Goal: Task Accomplishment & Management: Manage account settings

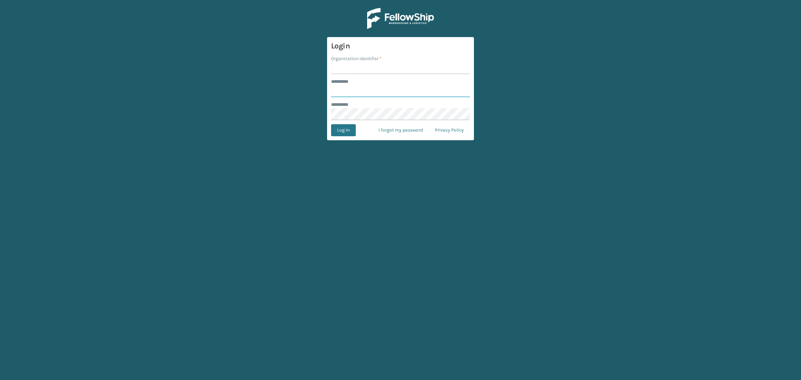
type input "**********"
click at [358, 67] on input "Organization Identifier *" at bounding box center [400, 68] width 139 height 12
click at [359, 69] on input "Organization Identifier *" at bounding box center [400, 68] width 139 height 12
click at [338, 68] on input "Organization Identifier *" at bounding box center [400, 68] width 139 height 12
type input "SuperAdminOrganization"
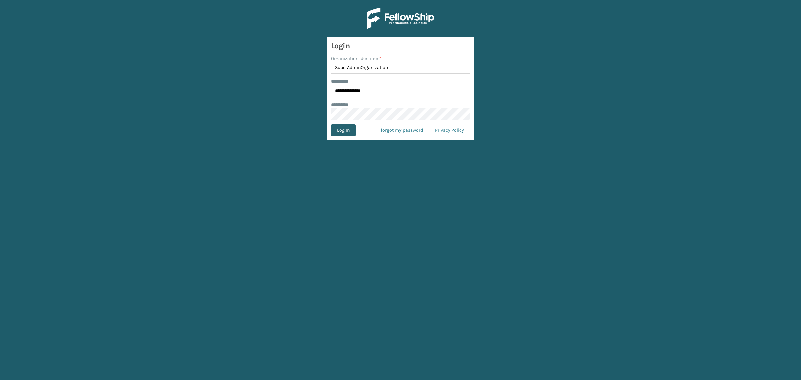
click at [351, 129] on button "Log In" at bounding box center [343, 130] width 25 height 12
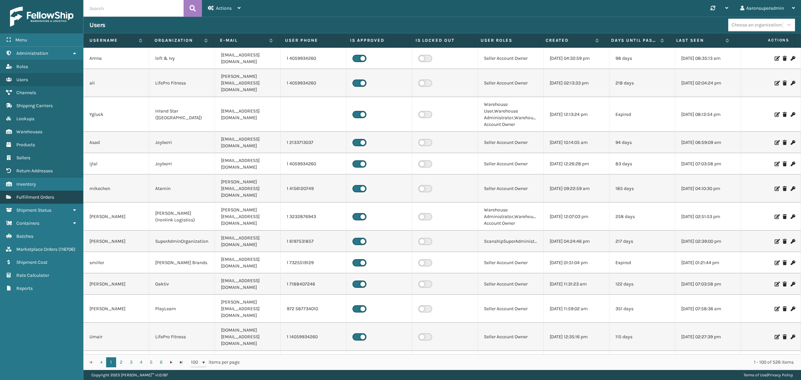
click at [38, 195] on span "Fulfillment Orders" at bounding box center [35, 197] width 38 height 6
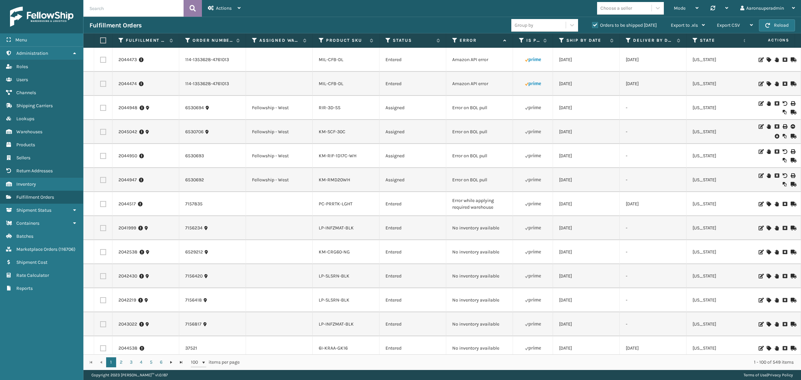
click at [196, 11] on button at bounding box center [192, 8] width 18 height 17
click at [213, 9] on icon at bounding box center [211, 8] width 6 height 5
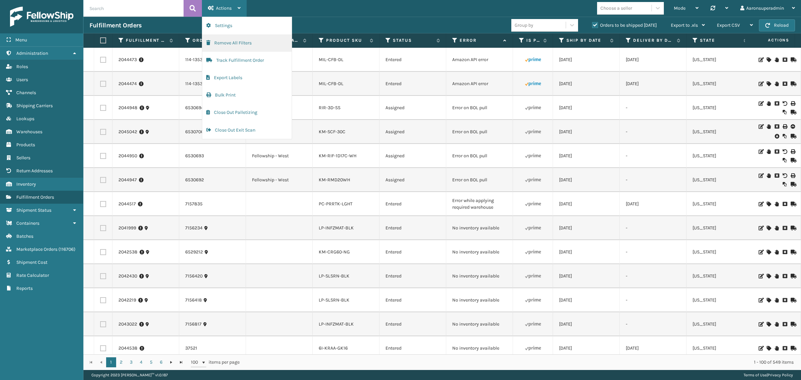
click at [222, 40] on button "Remove All Filters" at bounding box center [246, 42] width 89 height 17
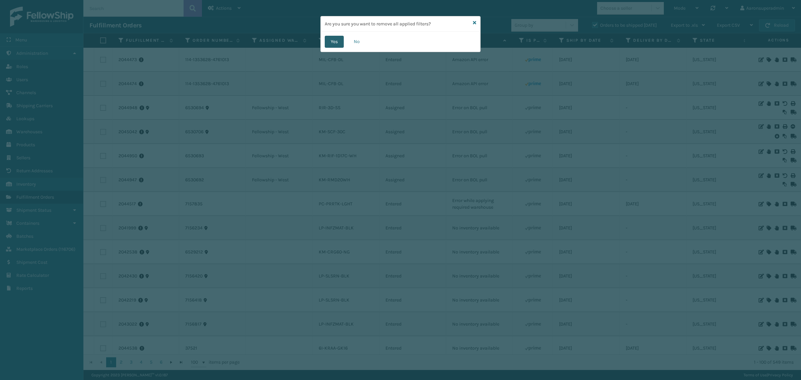
click at [329, 40] on button "Yes" at bounding box center [334, 42] width 19 height 12
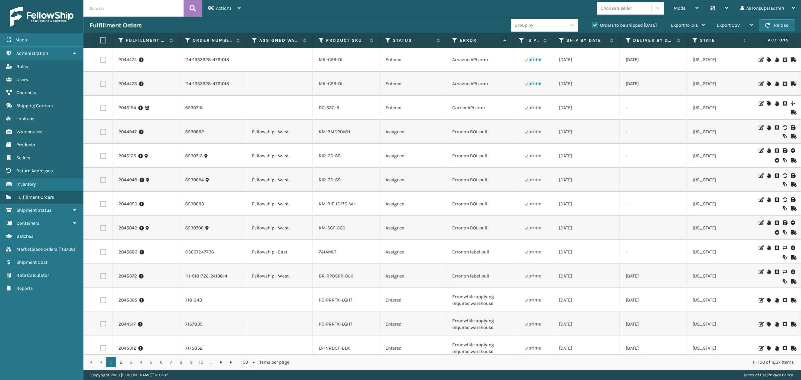
click at [103, 86] on label at bounding box center [103, 84] width 6 height 6
click at [100, 85] on input "checkbox" at bounding box center [100, 83] width 0 height 4
checkbox input "true"
click at [100, 58] on label at bounding box center [103, 60] width 6 height 6
click at [100, 58] on input "checkbox" at bounding box center [100, 59] width 0 height 4
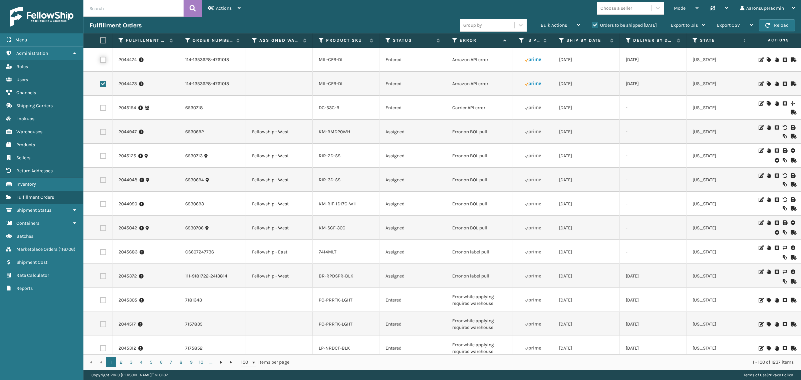
checkbox input "true"
click at [549, 26] on span "Bulk Actions" at bounding box center [553, 25] width 26 height 6
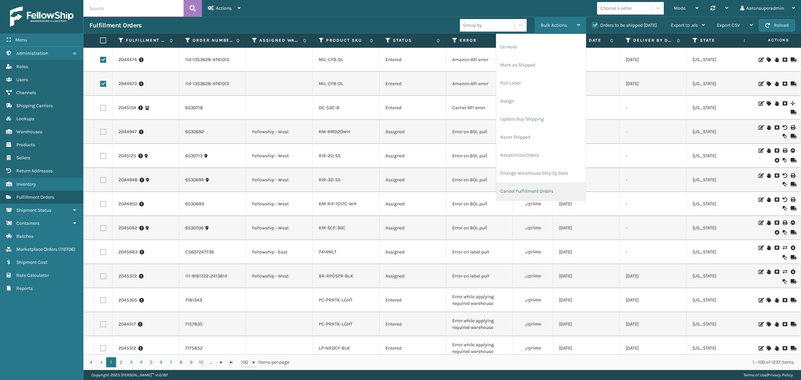
scroll to position [32, 0]
click at [530, 174] on li "Cancel Fulfillment Orders" at bounding box center [540, 173] width 89 height 18
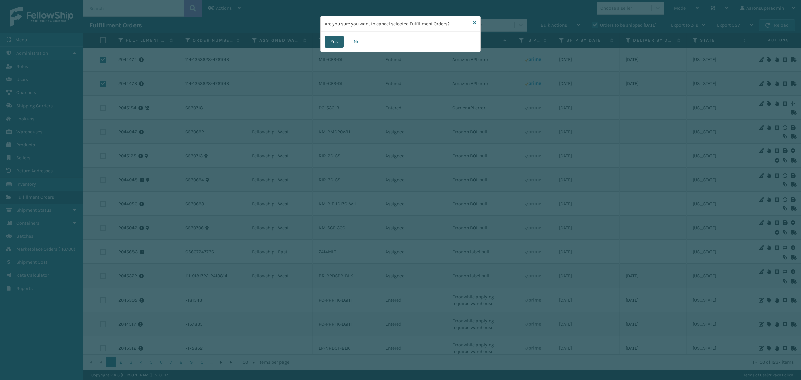
click at [332, 36] on button "Yes" at bounding box center [334, 42] width 19 height 12
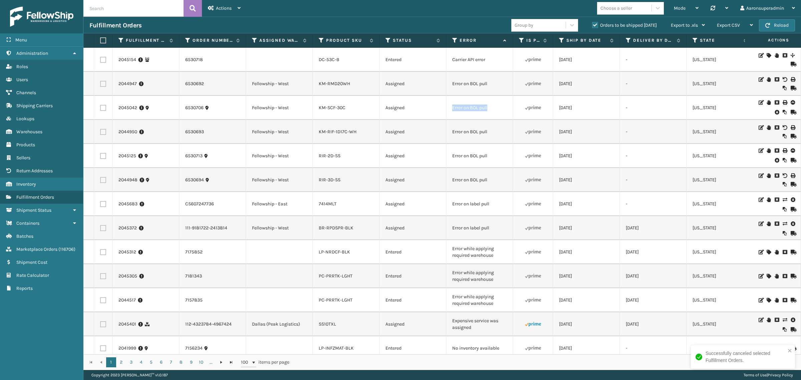
drag, startPoint x: 495, startPoint y: 111, endPoint x: 441, endPoint y: 110, distance: 54.4
copy tr "Error on BOL pull"
click at [92, 7] on input "text" at bounding box center [133, 8] width 100 height 17
paste input "Error on BOL pull"
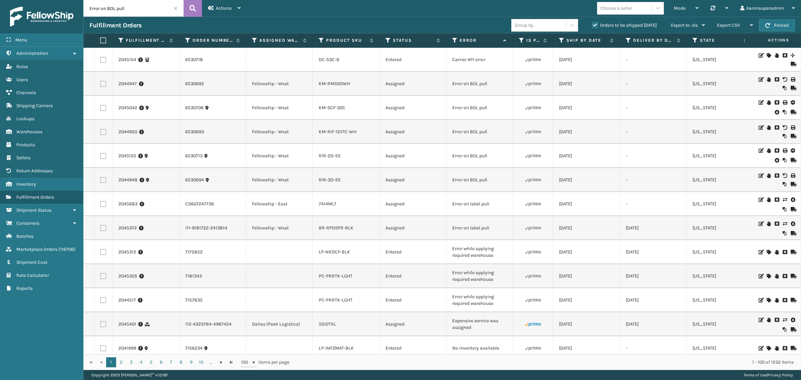
type input "Error on BOL pull"
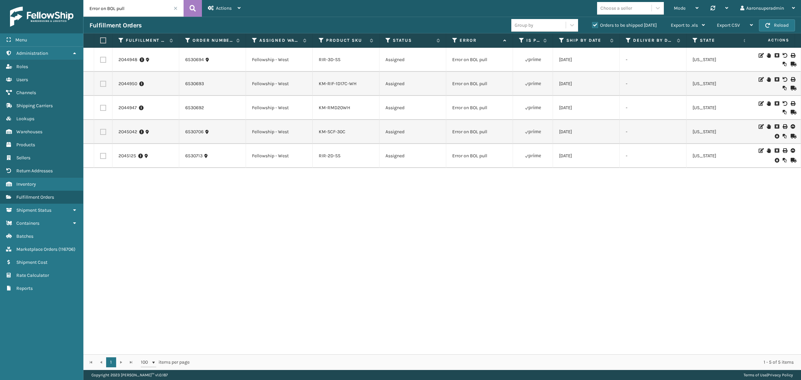
click at [774, 137] on icon at bounding box center [776, 136] width 4 height 7
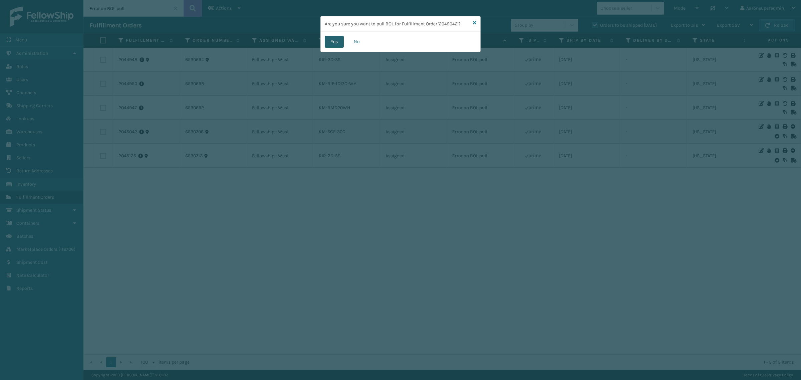
click at [334, 40] on button "Yes" at bounding box center [334, 42] width 19 height 12
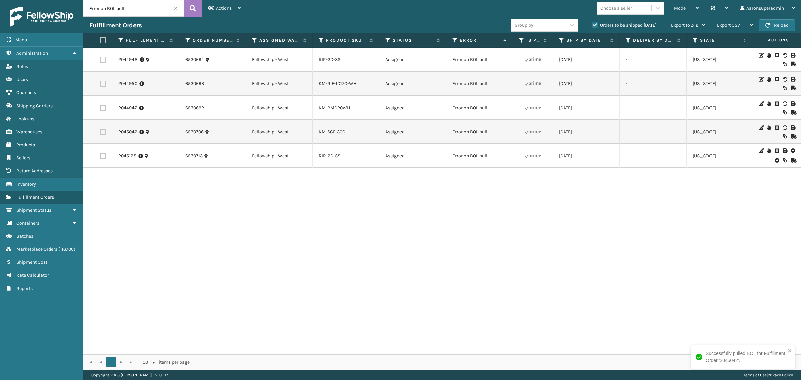
click at [774, 159] on icon at bounding box center [776, 160] width 4 height 7
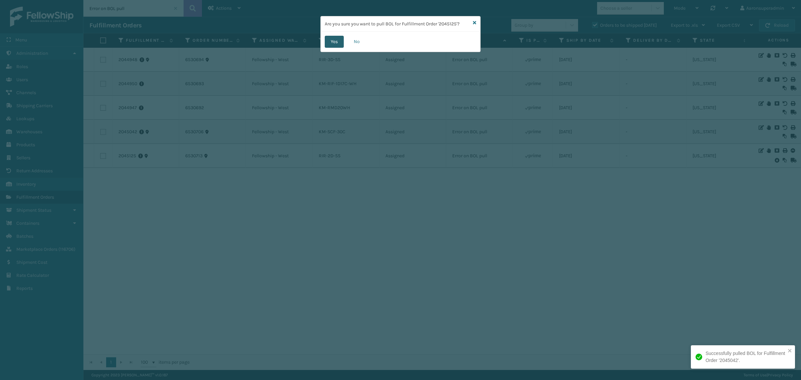
click at [340, 44] on button "Yes" at bounding box center [334, 42] width 19 height 12
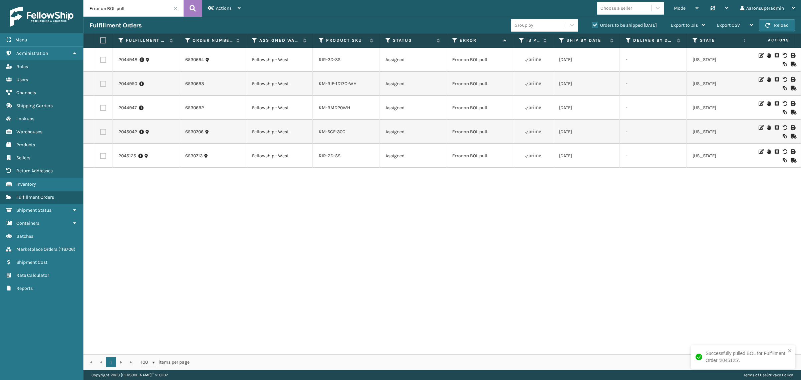
click at [103, 41] on label at bounding box center [102, 40] width 4 height 6
click at [100, 41] on input "checkbox" at bounding box center [100, 40] width 0 height 4
checkbox input "true"
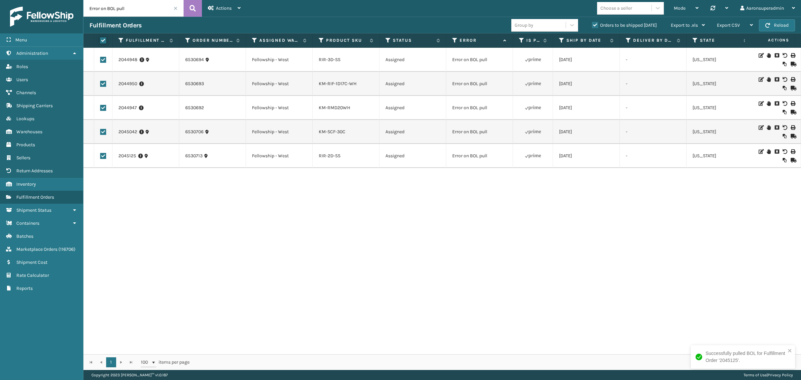
checkbox input "true"
click at [551, 23] on span "Bulk Actions" at bounding box center [553, 25] width 26 height 6
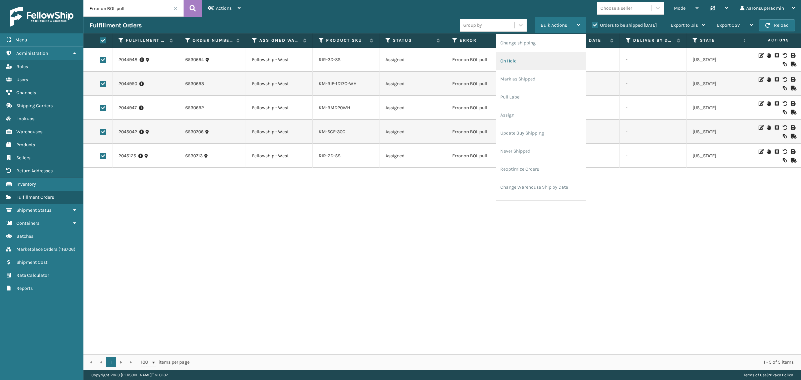
click at [511, 62] on li "On Hold" at bounding box center [540, 61] width 89 height 18
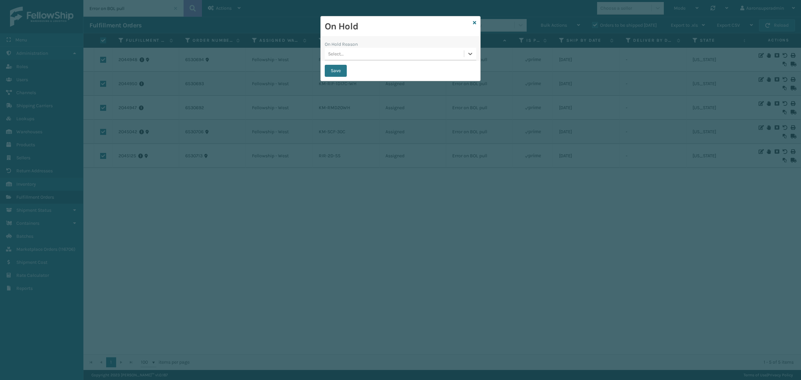
drag, startPoint x: 455, startPoint y: 57, endPoint x: 411, endPoint y: 60, distance: 43.5
click at [346, 70] on button "Save" at bounding box center [336, 71] width 22 height 12
checkbox input "false"
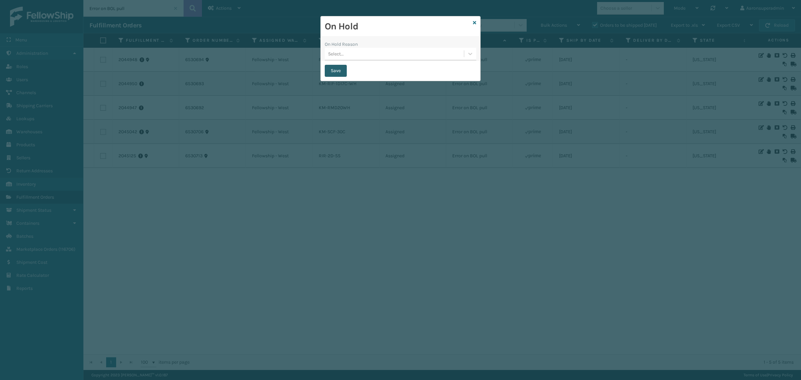
checkbox input "false"
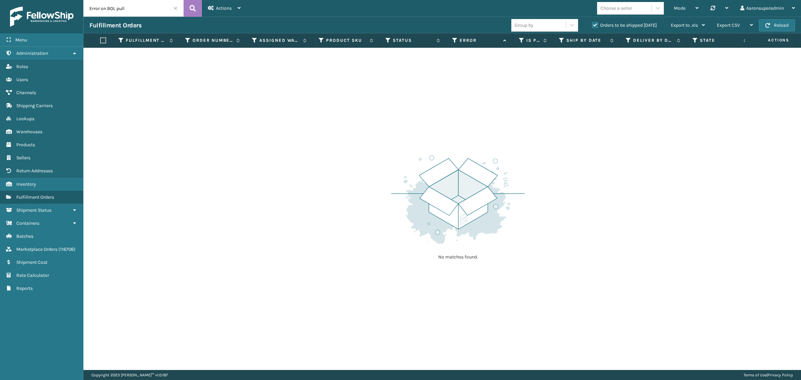
click at [175, 7] on span at bounding box center [175, 8] width 4 height 4
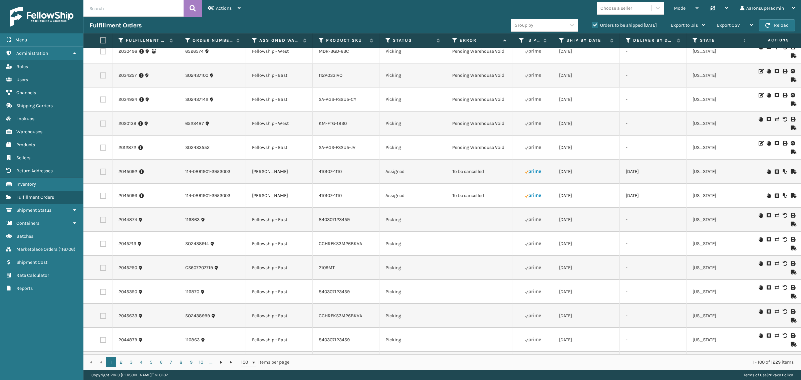
scroll to position [1391, 0]
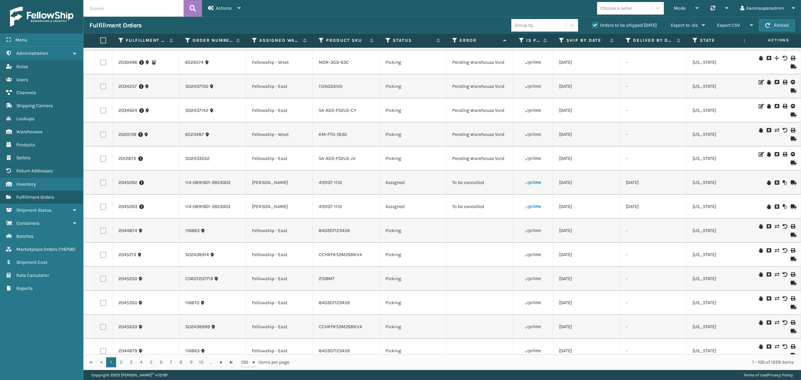
drag, startPoint x: 104, startPoint y: 212, endPoint x: 107, endPoint y: 202, distance: 10.4
click at [104, 210] on label at bounding box center [103, 207] width 6 height 6
click at [100, 208] on input "checkbox" at bounding box center [100, 206] width 0 height 4
checkbox input "true"
click at [103, 186] on label at bounding box center [103, 182] width 6 height 6
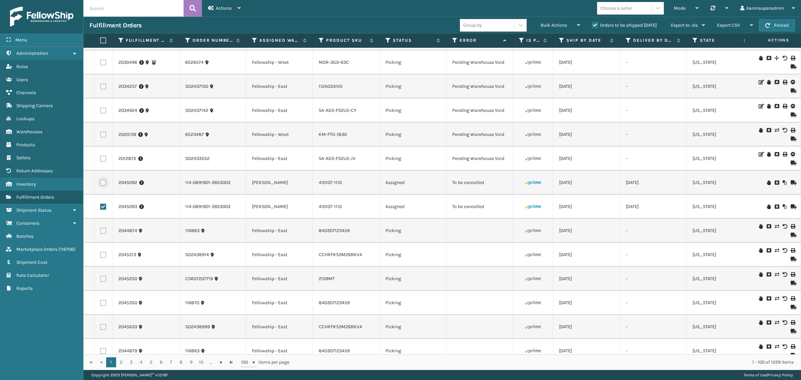
click at [100, 184] on input "checkbox" at bounding box center [100, 181] width 0 height 4
checkbox input "true"
click at [548, 22] on div "Bulk Actions" at bounding box center [559, 25] width 39 height 17
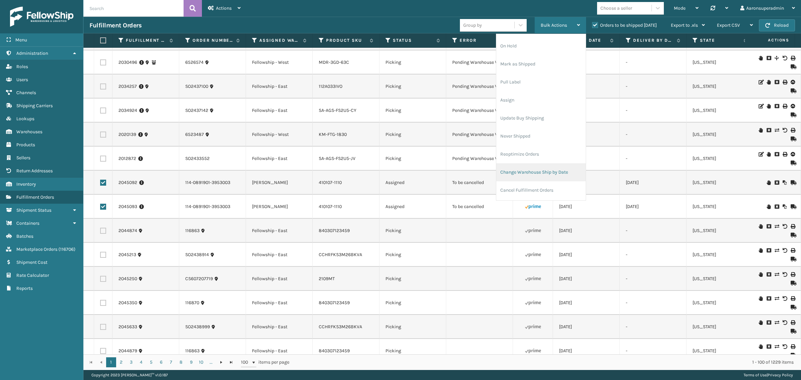
scroll to position [32, 0]
click at [538, 170] on li "Cancel Fulfillment Orders" at bounding box center [540, 173] width 89 height 18
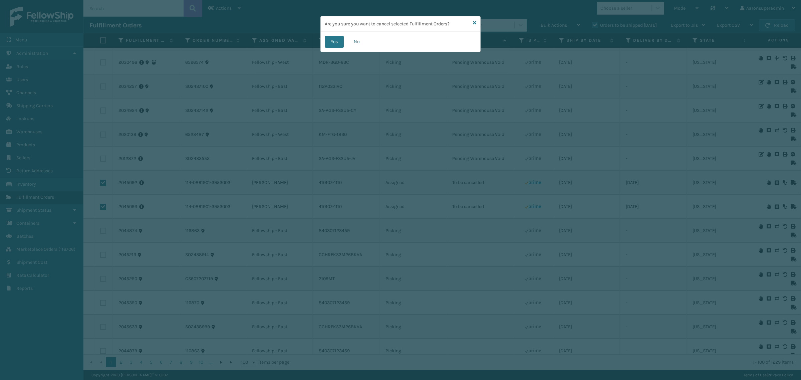
click at [335, 48] on div "Yes No" at bounding box center [400, 42] width 159 height 20
click at [334, 44] on button "Yes" at bounding box center [334, 42] width 19 height 12
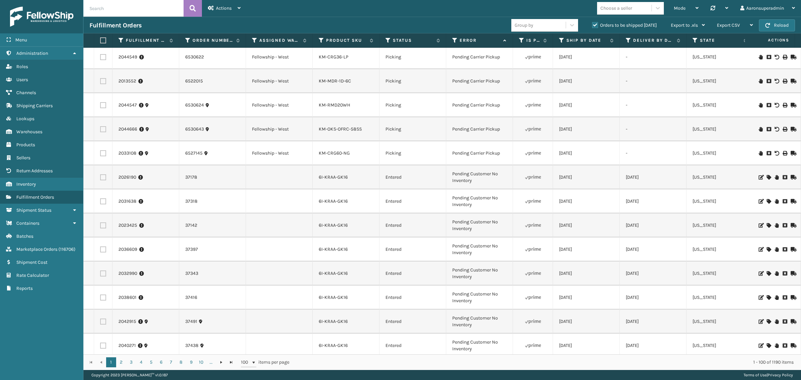
scroll to position [0, 0]
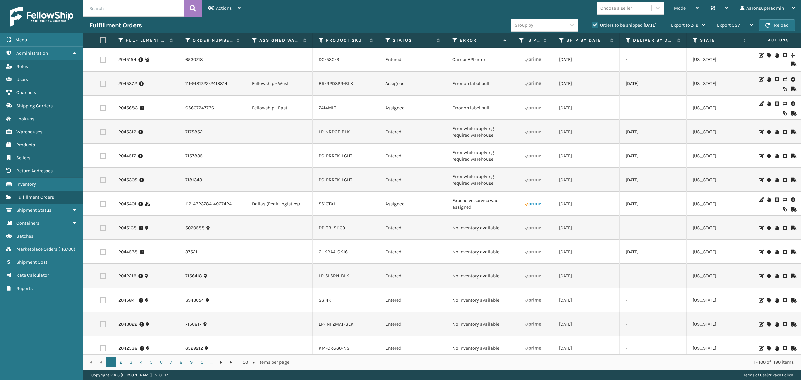
click at [127, 80] on link "2045372" at bounding box center [127, 83] width 18 height 7
click at [125, 85] on link "2045372" at bounding box center [127, 83] width 18 height 7
click at [128, 83] on link "2045372" at bounding box center [127, 83] width 18 height 7
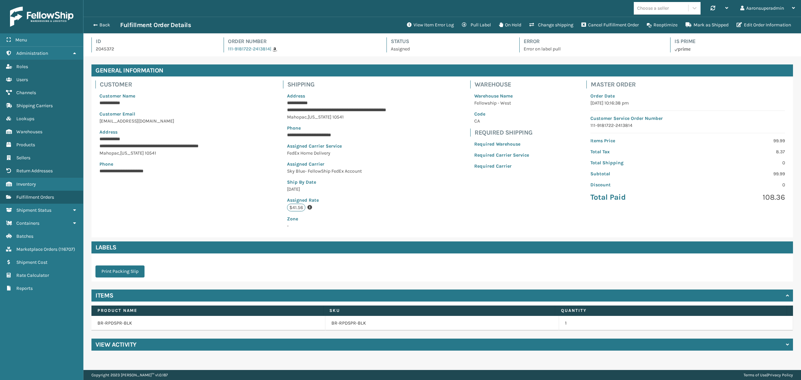
scroll to position [16, 717]
click at [739, 23] on icon "button" at bounding box center [738, 24] width 5 height 5
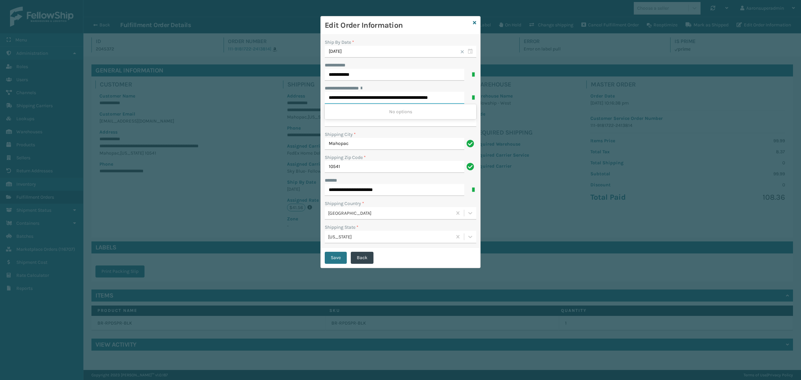
drag, startPoint x: 375, startPoint y: 97, endPoint x: 481, endPoint y: 100, distance: 105.5
click at [481, 100] on div "**********" at bounding box center [400, 190] width 801 height 380
type input "**********"
click at [354, 124] on input "**********" at bounding box center [400, 121] width 151 height 12
paste input "**********"
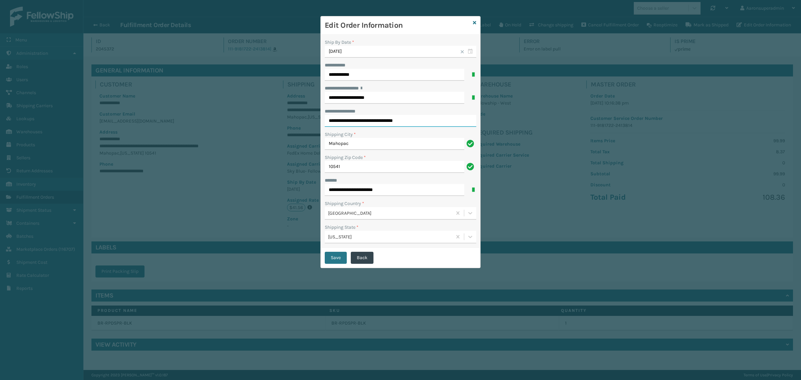
drag, startPoint x: 350, startPoint y: 121, endPoint x: 323, endPoint y: 122, distance: 26.7
click at [323, 122] on div "**********" at bounding box center [400, 141] width 159 height 213
type input "**********"
click at [329, 258] on button "Save" at bounding box center [336, 258] width 22 height 12
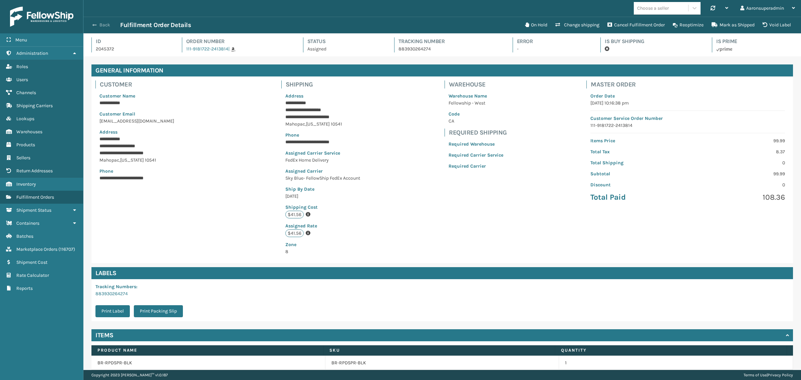
click at [96, 22] on button "Back" at bounding box center [104, 25] width 31 height 6
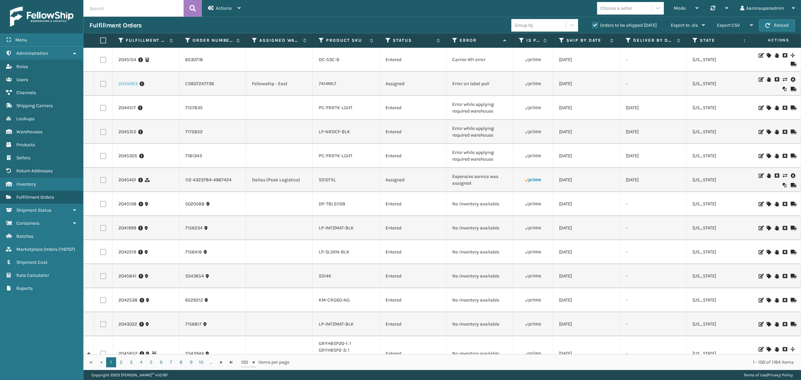
click at [127, 85] on link "2045683" at bounding box center [127, 83] width 19 height 7
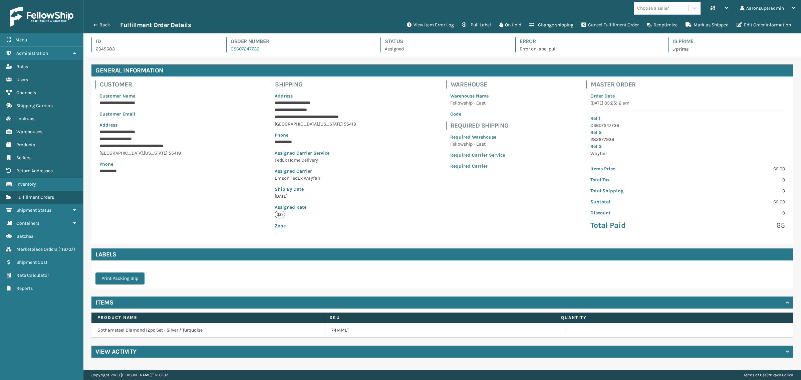
scroll to position [16, 717]
click at [421, 24] on button "View Item Error Log" at bounding box center [430, 24] width 55 height 13
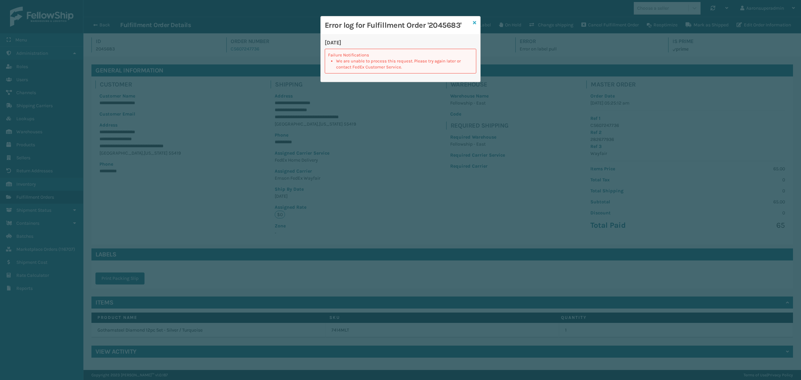
click at [472, 24] on div "Error log for Fulfillment Order '2045683'" at bounding box center [400, 25] width 159 height 18
click at [474, 23] on icon at bounding box center [474, 22] width 3 height 5
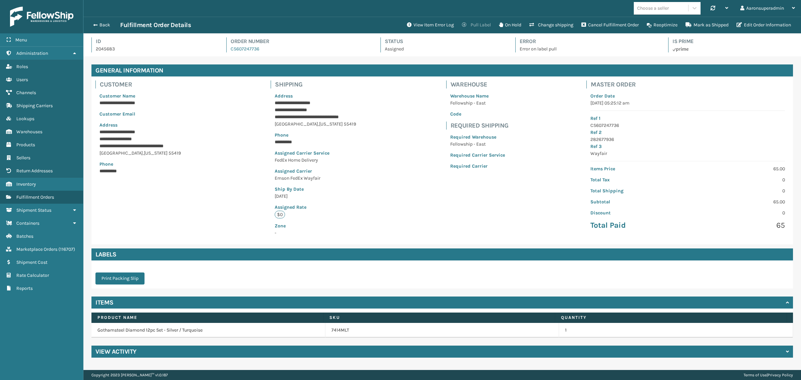
click at [481, 23] on button "Pull Label" at bounding box center [476, 24] width 37 height 13
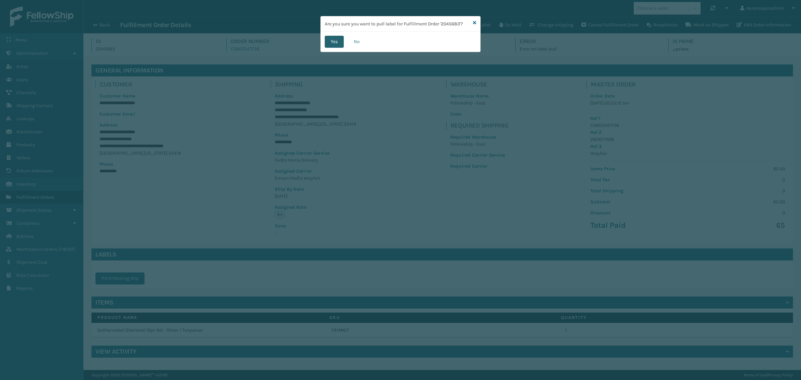
click at [333, 44] on button "Yes" at bounding box center [334, 42] width 19 height 12
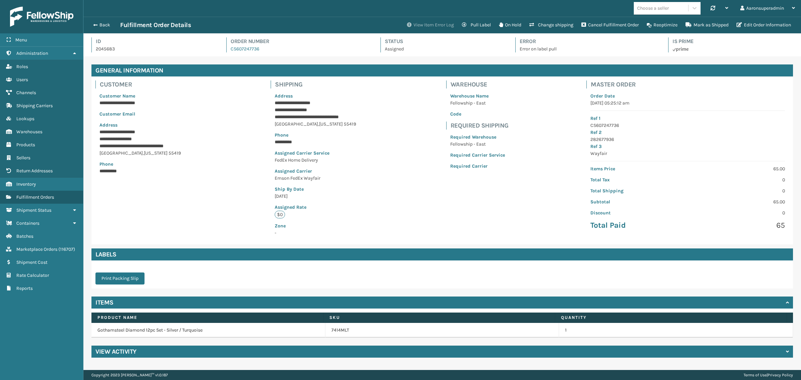
click at [432, 28] on button "View Item Error Log" at bounding box center [430, 24] width 55 height 13
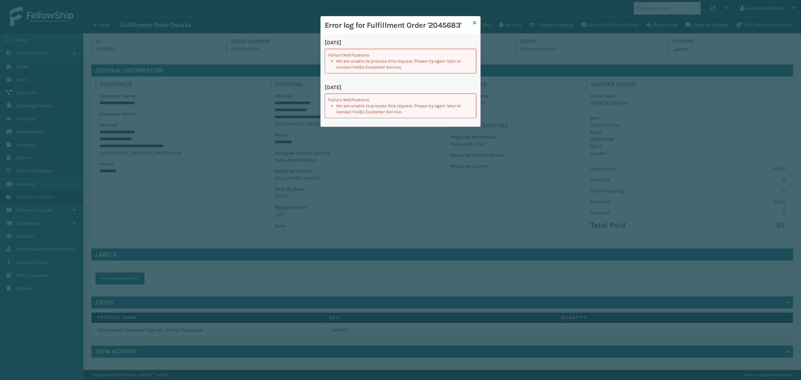
click at [475, 23] on icon at bounding box center [474, 22] width 3 height 5
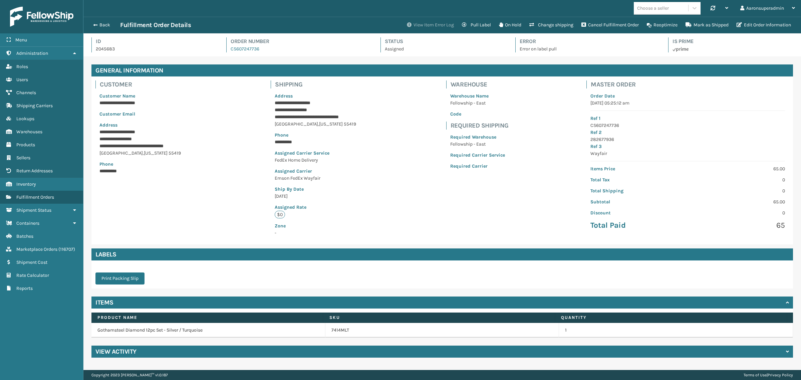
click at [428, 26] on button "View Item Error Log" at bounding box center [430, 24] width 55 height 13
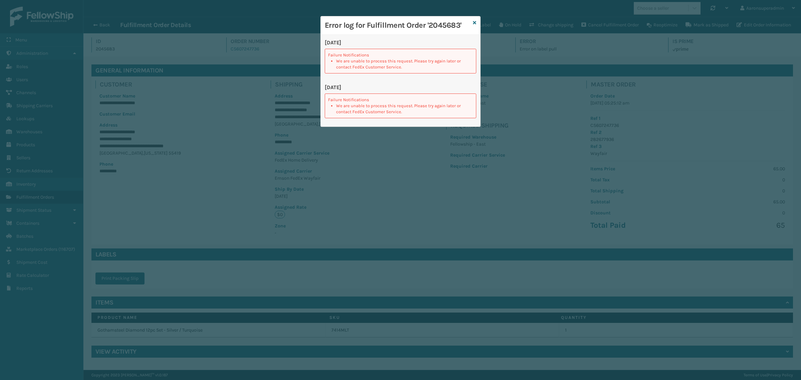
drag, startPoint x: 475, startPoint y: 23, endPoint x: 617, endPoint y: 27, distance: 141.9
click at [477, 23] on div "Error log for Fulfillment Order '2045683' [DATE] Failure Notifications We are u…" at bounding box center [400, 71] width 160 height 111
click at [474, 25] on link at bounding box center [474, 22] width 3 height 7
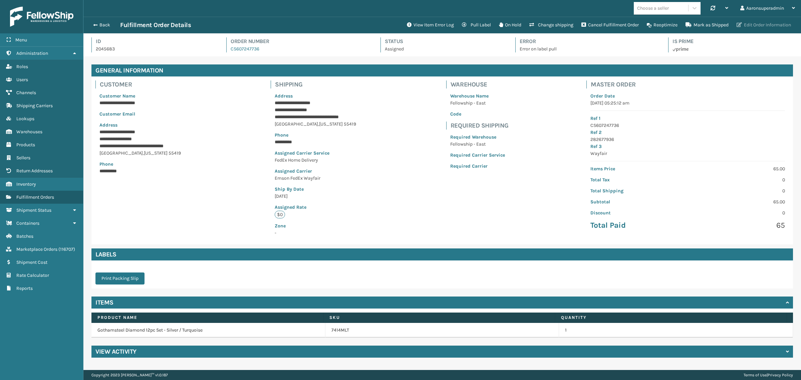
click at [738, 25] on icon "button" at bounding box center [738, 24] width 5 height 5
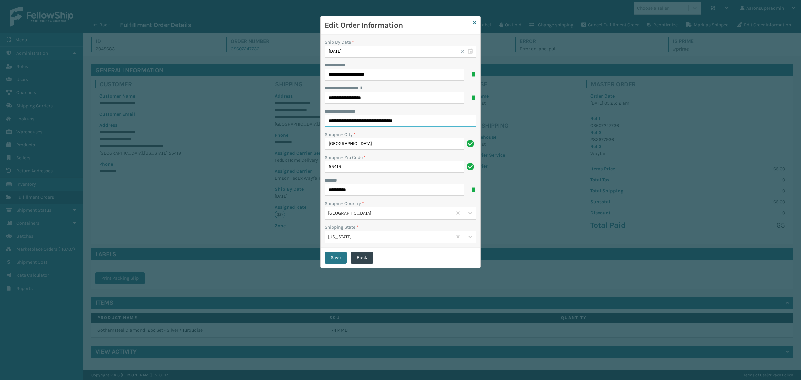
drag, startPoint x: 397, startPoint y: 118, endPoint x: 438, endPoint y: 117, distance: 40.7
click at [438, 117] on input "**********" at bounding box center [400, 121] width 151 height 12
type input "**********"
click at [336, 259] on button "Save" at bounding box center [336, 258] width 22 height 12
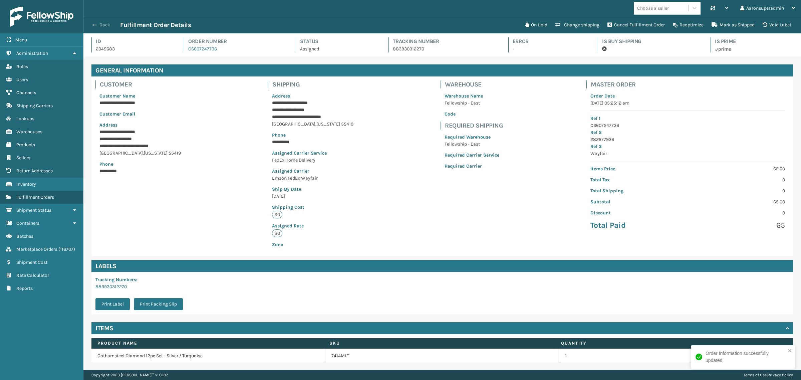
click at [101, 24] on button "Back" at bounding box center [104, 25] width 31 height 6
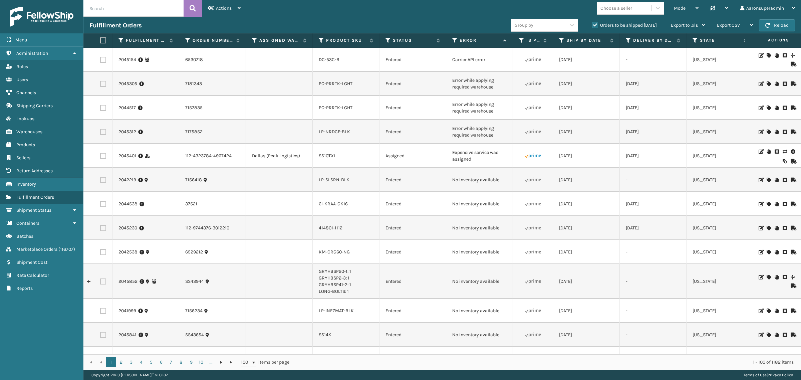
click at [127, 8] on input "text" at bounding box center [133, 8] width 100 height 17
type input "7192787"
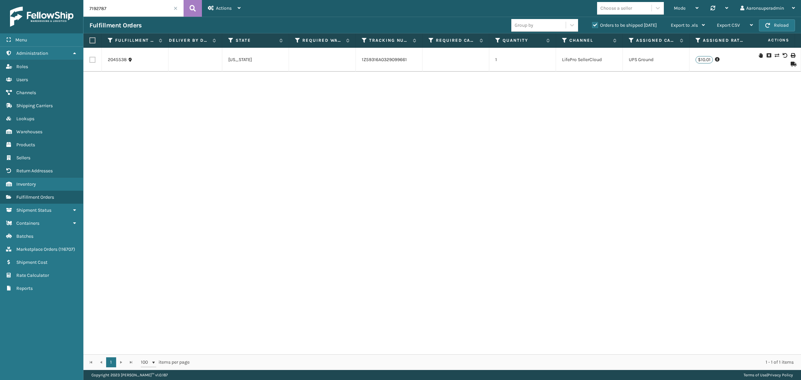
scroll to position [0, 405]
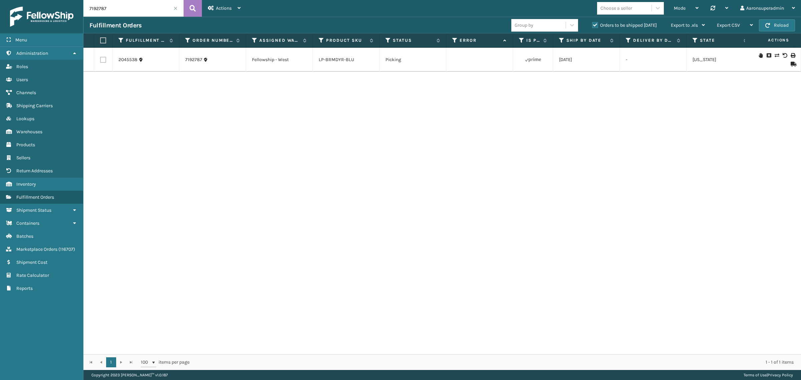
click at [34, 142] on span "Products" at bounding box center [25, 145] width 19 height 6
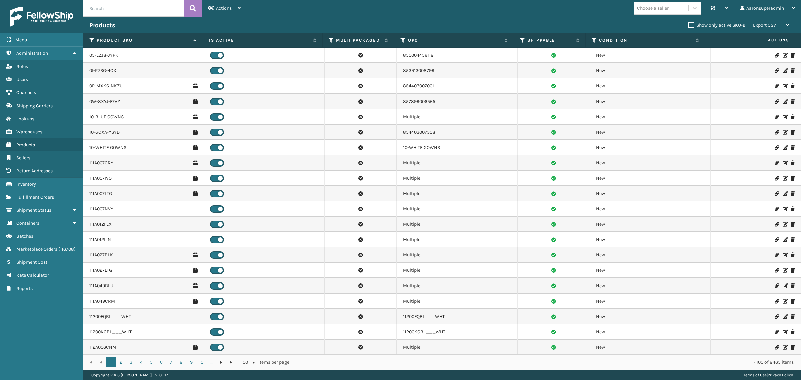
click at [99, 10] on input "text" at bounding box center [133, 8] width 100 height 17
paste input "PC-PRRTK-GRY"
type input "PC-PRRTK-GRY"
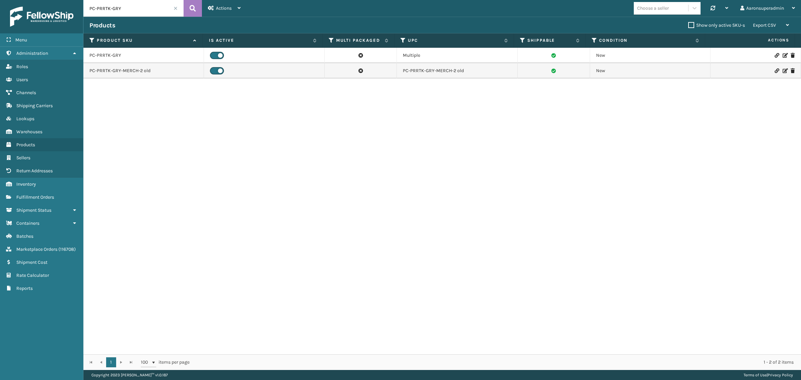
click at [774, 55] on icon at bounding box center [776, 55] width 4 height 5
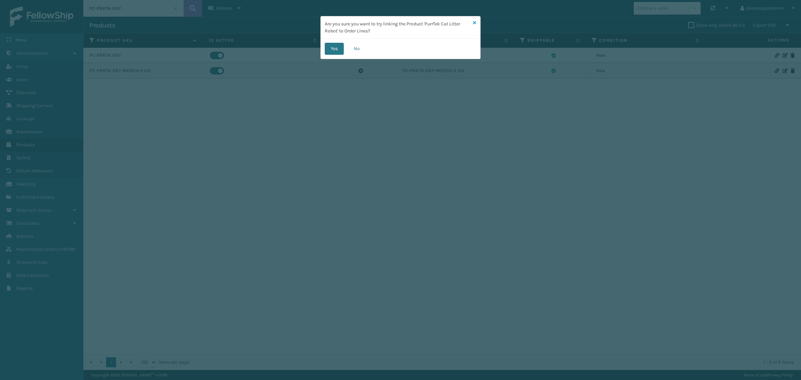
click at [474, 21] on icon at bounding box center [474, 22] width 3 height 5
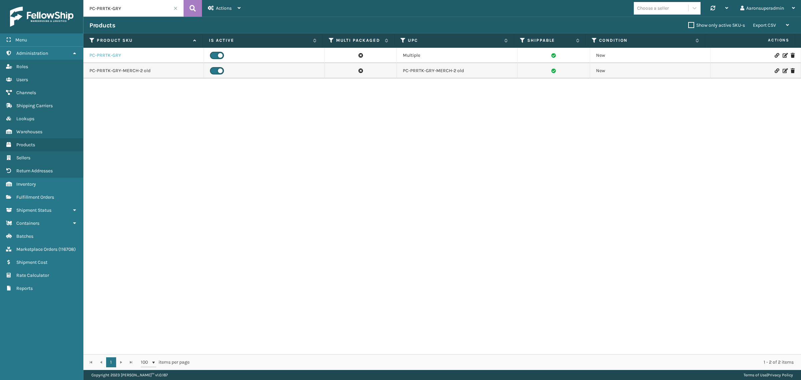
click at [102, 53] on link "PC-PRRTK-GRY" at bounding box center [105, 55] width 32 height 7
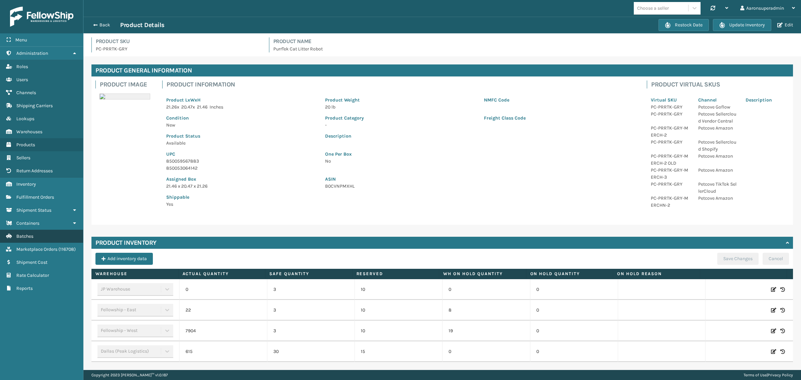
drag, startPoint x: 29, startPoint y: 246, endPoint x: 28, endPoint y: 236, distance: 10.3
click at [29, 246] on link "Marketplace Orders ( 116708 )" at bounding box center [41, 249] width 83 height 13
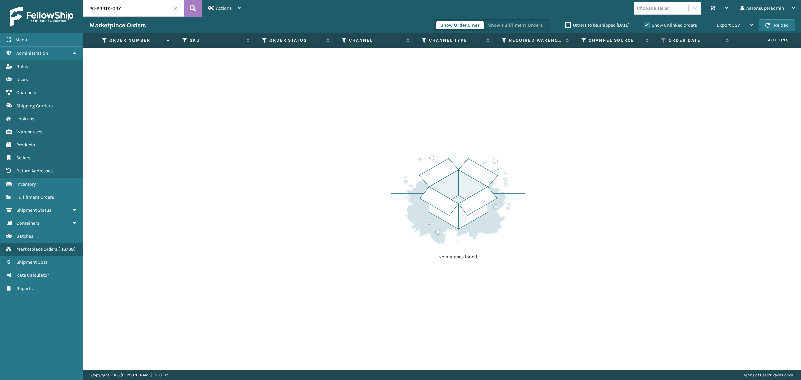
drag, startPoint x: 109, startPoint y: 17, endPoint x: 111, endPoint y: 14, distance: 3.6
click at [109, 16] on div "PC-PRRTK-GRY Actions New Import Orders Settings Remove All Filters Link Order L…" at bounding box center [441, 185] width 717 height 370
click at [111, 14] on input "PC-PRRTK-GRY" at bounding box center [133, 8] width 100 height 17
click at [112, 13] on input "PC-PRRTK-GRY" at bounding box center [133, 8] width 100 height 17
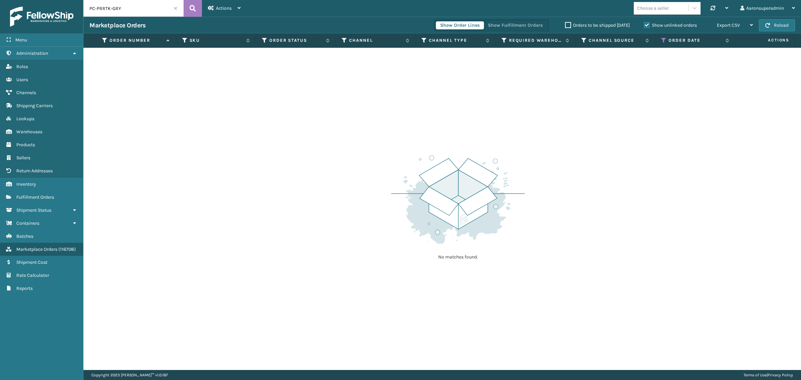
paste input "7175852"
type input "7175852"
click at [648, 24] on label "Show unlinked orders" at bounding box center [670, 25] width 53 height 6
click at [644, 24] on input "Show unlinked orders" at bounding box center [644, 23] width 0 height 4
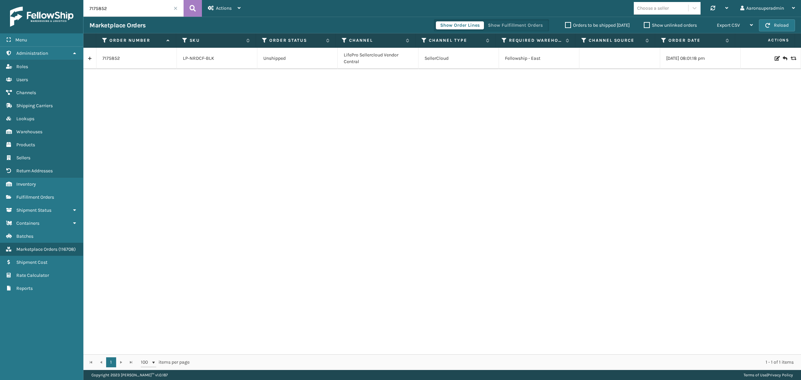
click at [774, 57] on icon at bounding box center [776, 58] width 4 height 5
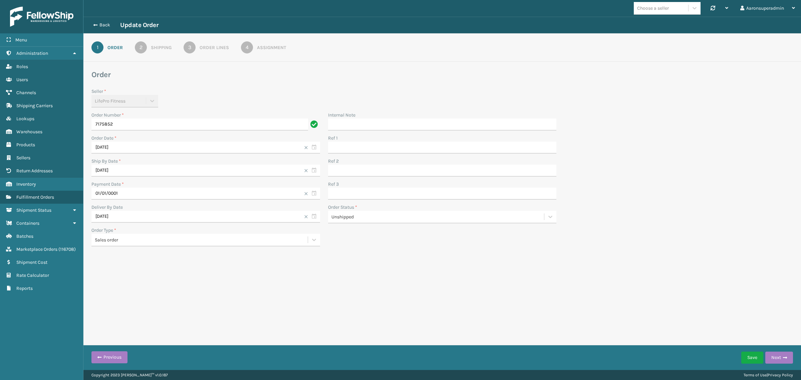
click at [250, 49] on div "4" at bounding box center [247, 47] width 12 height 12
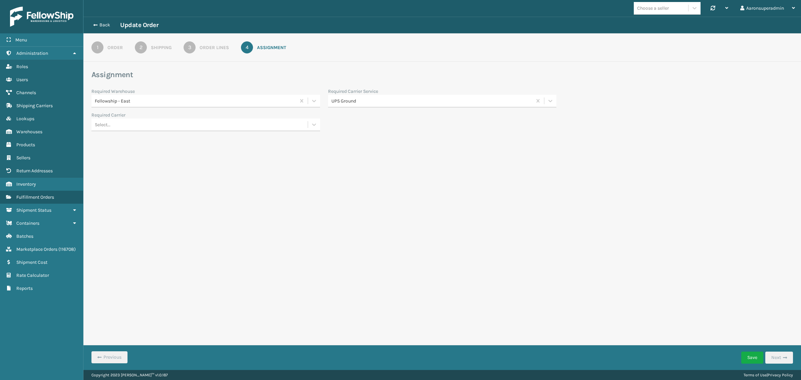
click at [185, 105] on div "Fellowship - East" at bounding box center [193, 100] width 204 height 11
click at [137, 102] on div "Fellowship - East" at bounding box center [196, 100] width 202 height 7
click at [137, 139] on div "Fellowship - West" at bounding box center [205, 142] width 229 height 12
click at [747, 358] on button "Save" at bounding box center [752, 357] width 22 height 12
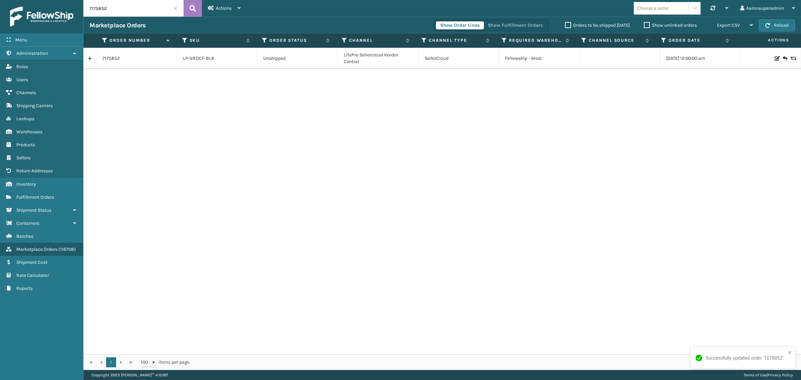
click at [125, 11] on input "7175852" at bounding box center [133, 8] width 100 height 17
paste input "7181343"
type input "7181343"
click at [774, 58] on icon at bounding box center [776, 58] width 4 height 5
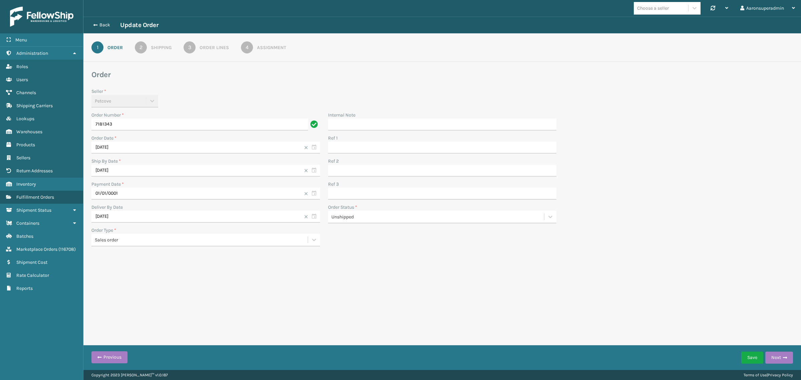
drag, startPoint x: 225, startPoint y: 48, endPoint x: 253, endPoint y: 48, distance: 27.7
click at [226, 48] on div "Order Lines" at bounding box center [214, 47] width 29 height 7
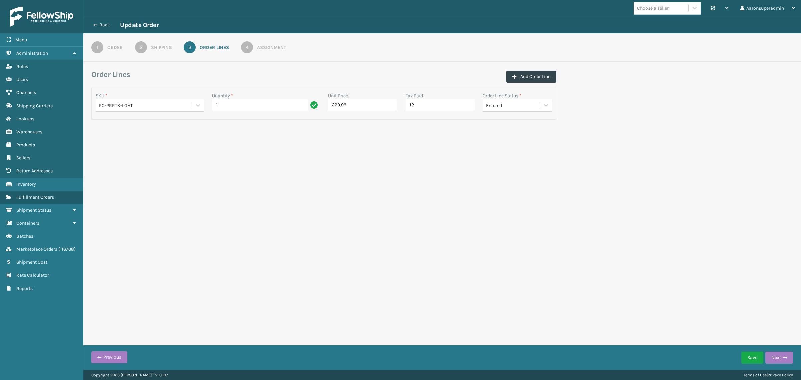
click at [256, 48] on link "4 Assignment" at bounding box center [263, 47] width 69 height 12
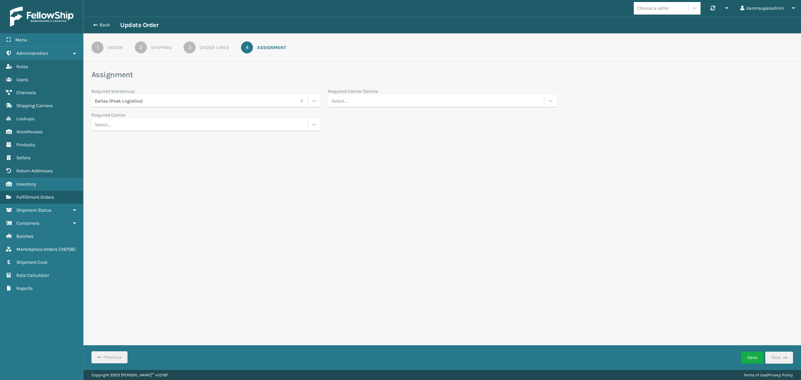
click at [152, 101] on div "Dallas (Peak Logistics)" at bounding box center [196, 100] width 202 height 7
click at [139, 140] on div "Fellowship - West" at bounding box center [205, 142] width 229 height 12
click at [754, 362] on button "Save" at bounding box center [752, 357] width 22 height 12
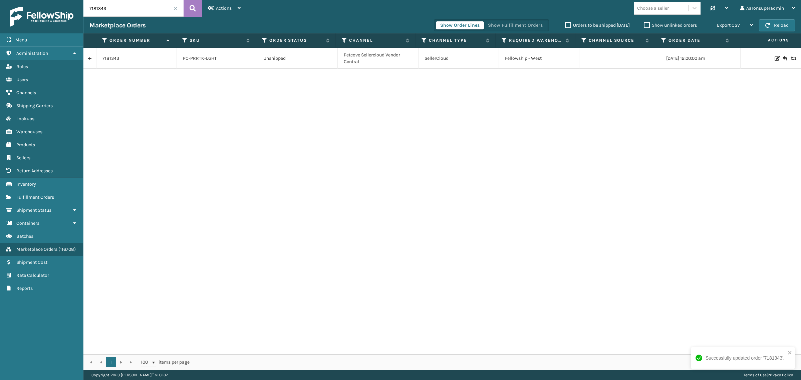
click at [110, 12] on input "7181343" at bounding box center [133, 8] width 100 height 17
paste input "57835"
type input "7157835"
click at [774, 58] on icon at bounding box center [776, 58] width 4 height 5
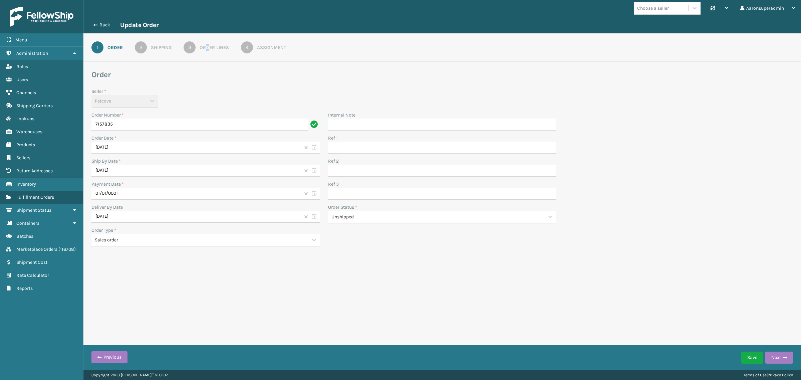
drag, startPoint x: 208, startPoint y: 46, endPoint x: 203, endPoint y: 48, distance: 5.0
click at [207, 46] on div "Order Lines" at bounding box center [214, 47] width 29 height 7
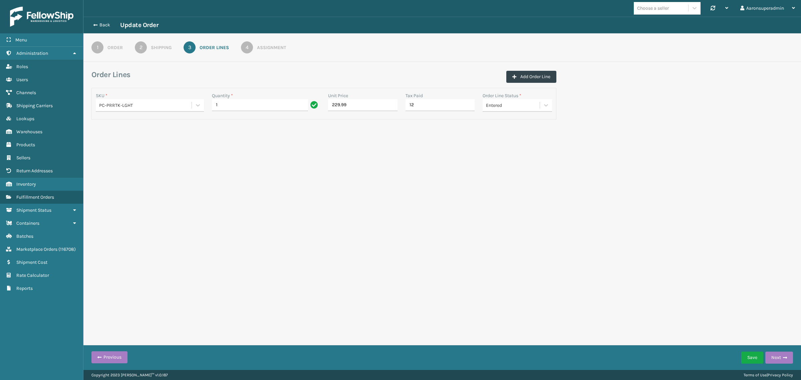
click at [263, 47] on div "Assignment" at bounding box center [271, 47] width 29 height 7
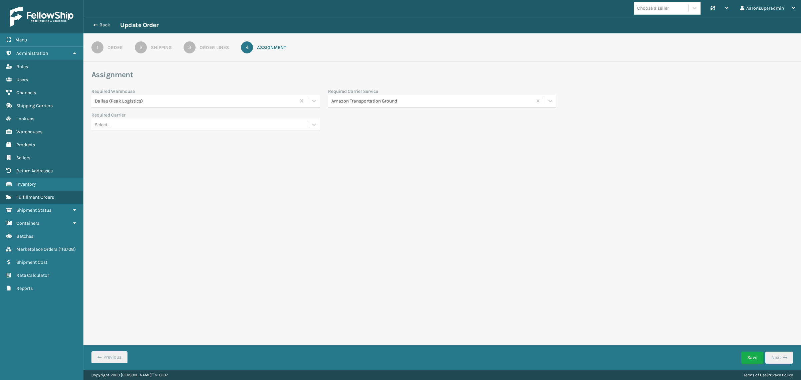
click at [134, 104] on div "Dallas (Peak Logistics)" at bounding box center [196, 100] width 202 height 7
click at [128, 140] on div "Fellowship - West" at bounding box center [205, 142] width 229 height 12
click at [743, 355] on button "Save" at bounding box center [752, 357] width 22 height 12
